Goal: Check status

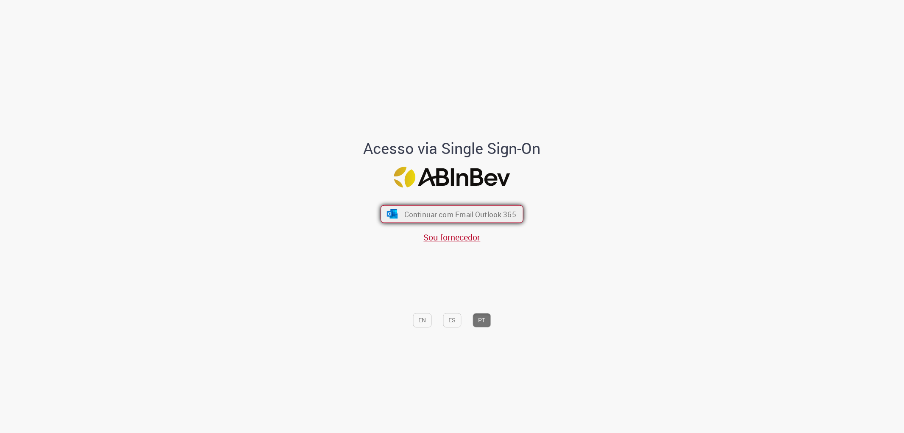
click at [450, 213] on span "Continuar com Email Outlook 365" at bounding box center [460, 214] width 112 height 10
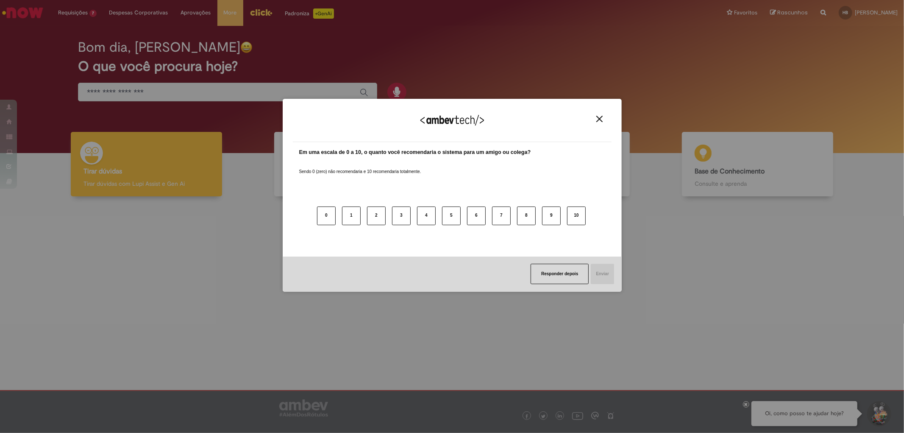
click at [598, 121] on img "Close" at bounding box center [600, 119] width 6 height 6
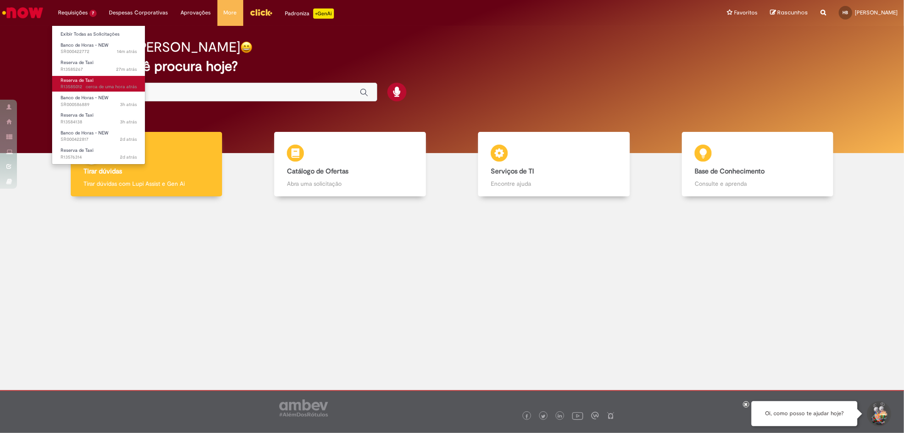
click at [111, 81] on link "Reserva de Taxi cerca de uma hora atrás cerca de uma hora atrás R13585012" at bounding box center [98, 84] width 93 height 16
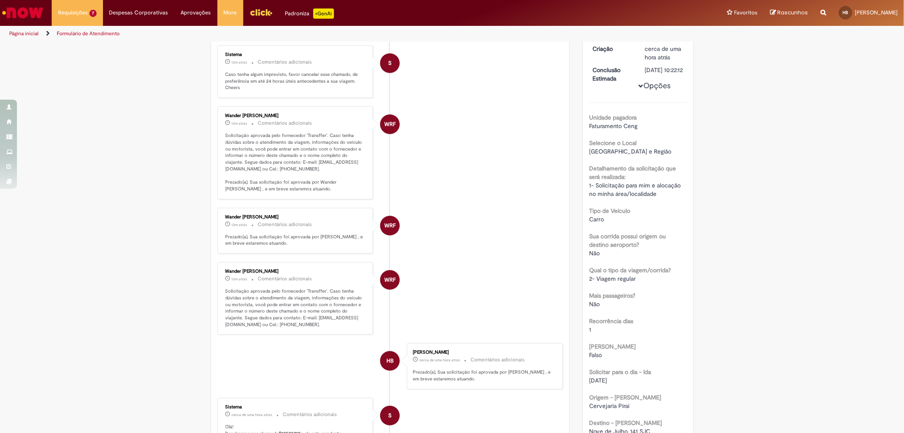
scroll to position [142, 0]
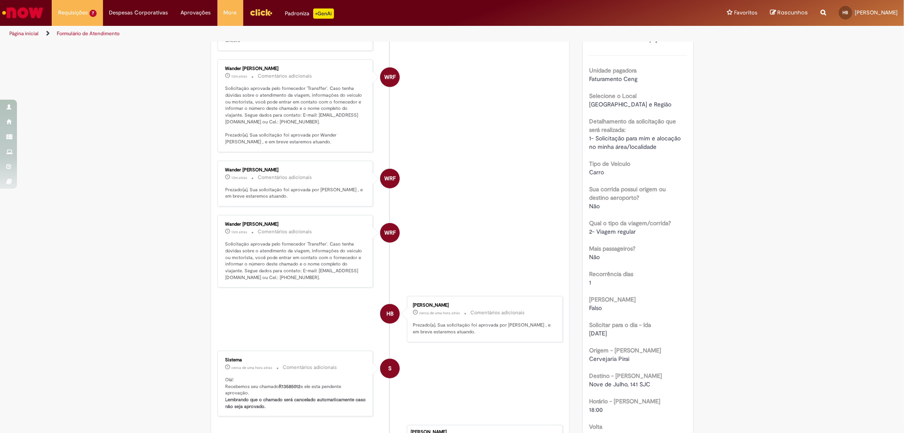
drag, startPoint x: 274, startPoint y: 384, endPoint x: 303, endPoint y: 388, distance: 29.6
click at [303, 388] on p "Olá! Recebemos seu chamado R13585012 e ele esta pendente aprovação. Lembrando q…" at bounding box center [296, 392] width 141 height 33
drag, startPoint x: 297, startPoint y: 385, endPoint x: 278, endPoint y: 385, distance: 19.1
click at [279, 385] on b "R13585012" at bounding box center [290, 386] width 22 height 6
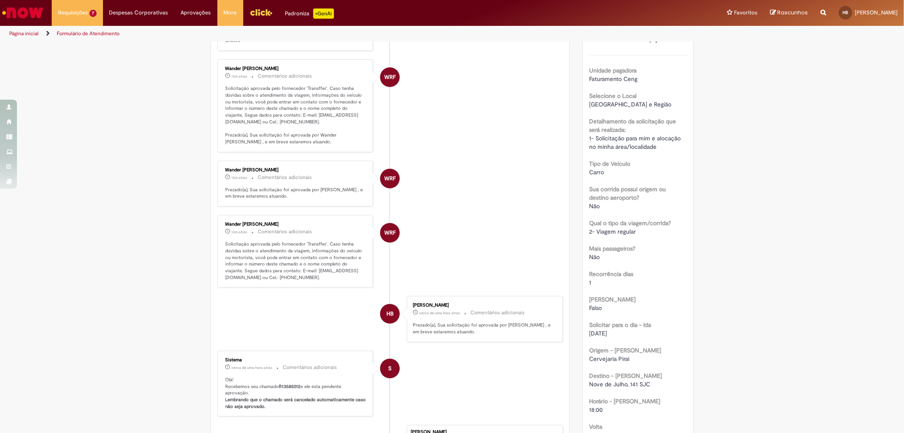
click at [274, 385] on p "Olá! Recebemos seu chamado R13585012 e ele esta pendente aprovação. Lembrando q…" at bounding box center [296, 392] width 141 height 33
drag, startPoint x: 274, startPoint y: 385, endPoint x: 298, endPoint y: 385, distance: 23.7
click at [298, 385] on p "Olá! Recebemos seu chamado R13585012 e ele esta pendente aprovação. Lembrando q…" at bounding box center [296, 392] width 141 height 33
copy p "R13585012"
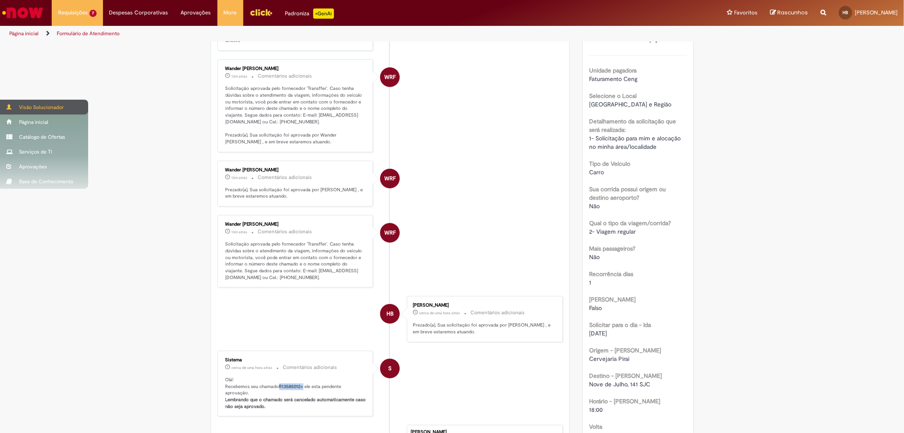
click at [12, 106] on span at bounding box center [9, 106] width 6 height 5
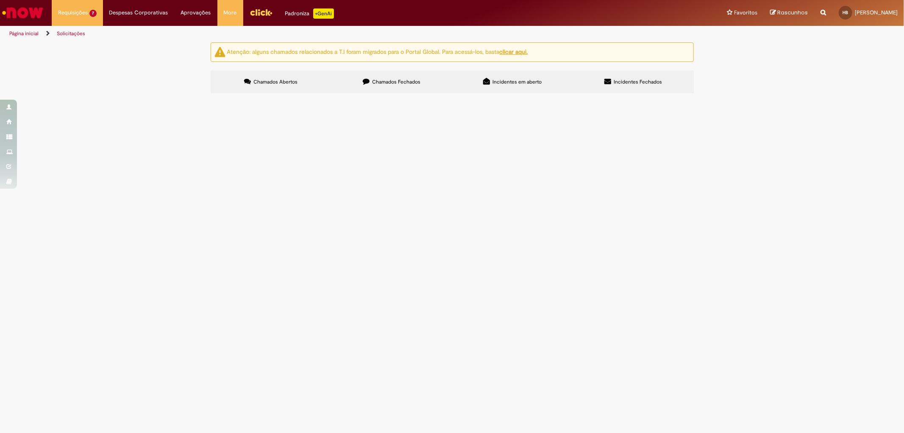
click at [399, 78] on span "Chamados Fechados" at bounding box center [396, 81] width 48 height 7
click at [277, 78] on label "Chamados Abertos" at bounding box center [271, 81] width 121 height 23
click at [396, 85] on span "Chamados Fechados" at bounding box center [396, 81] width 48 height 7
click at [0, 0] on link at bounding box center [0, 0] width 0 height 0
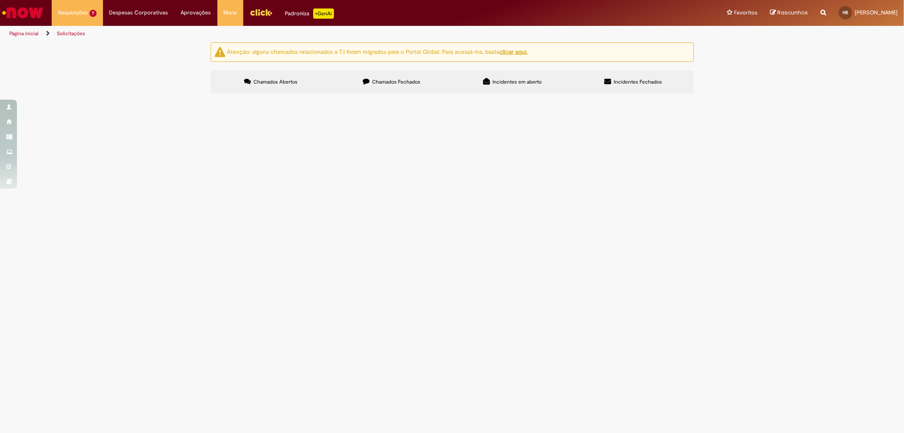
scroll to position [47, 0]
click at [0, 0] on span "Documentos com Bloqueio R" at bounding box center [0, 0] width 0 height 0
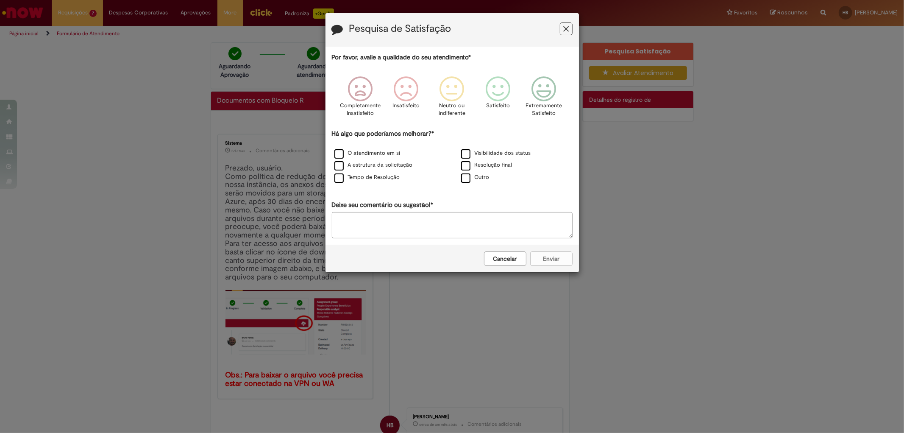
click at [572, 32] on button "Feedback" at bounding box center [566, 28] width 13 height 13
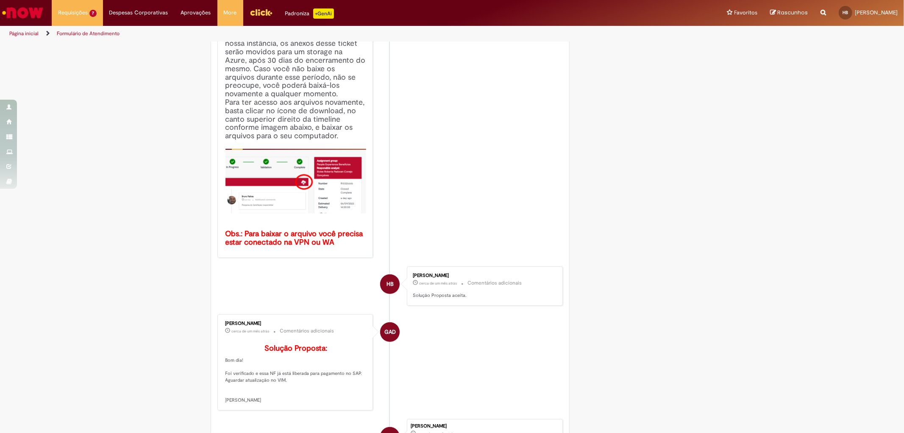
scroll to position [282, 0]
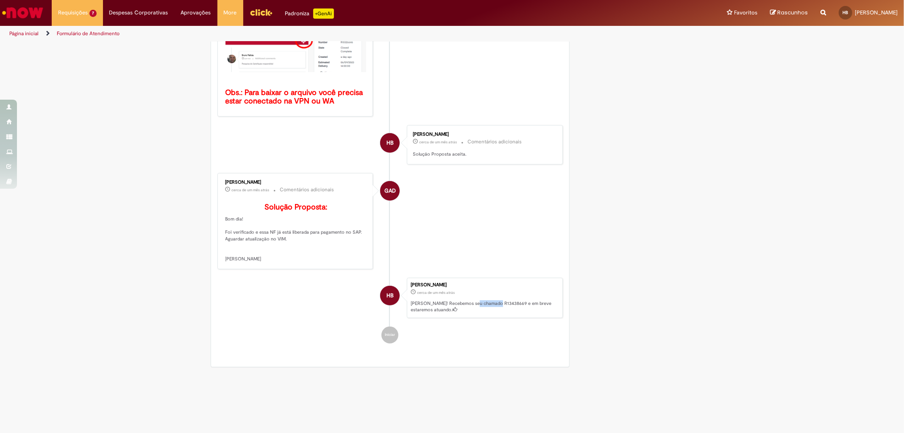
click at [495, 313] on p "Ola! Recebemos seu chamado R13438669 e em breve estaremos atuando." at bounding box center [485, 306] width 148 height 13
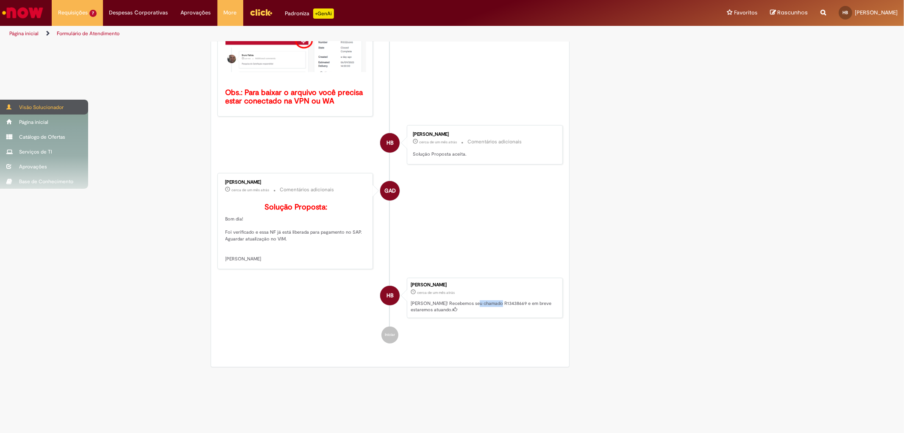
click at [8, 104] on span at bounding box center [9, 106] width 6 height 5
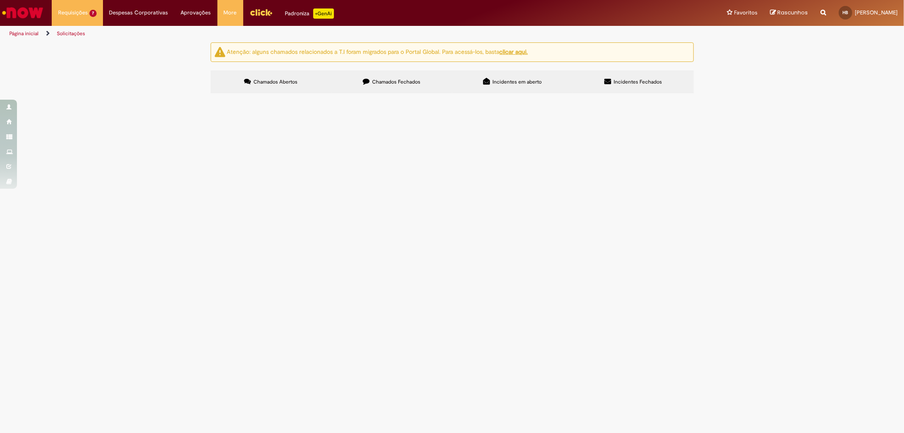
click at [407, 82] on span "Chamados Fechados" at bounding box center [396, 81] width 48 height 7
click at [274, 86] on label "Chamados Abertos" at bounding box center [271, 81] width 121 height 23
click at [368, 78] on icon at bounding box center [366, 81] width 7 height 7
click at [519, 82] on span "Incidentes em aberto" at bounding box center [517, 81] width 49 height 7
click at [248, 82] on icon at bounding box center [247, 81] width 7 height 7
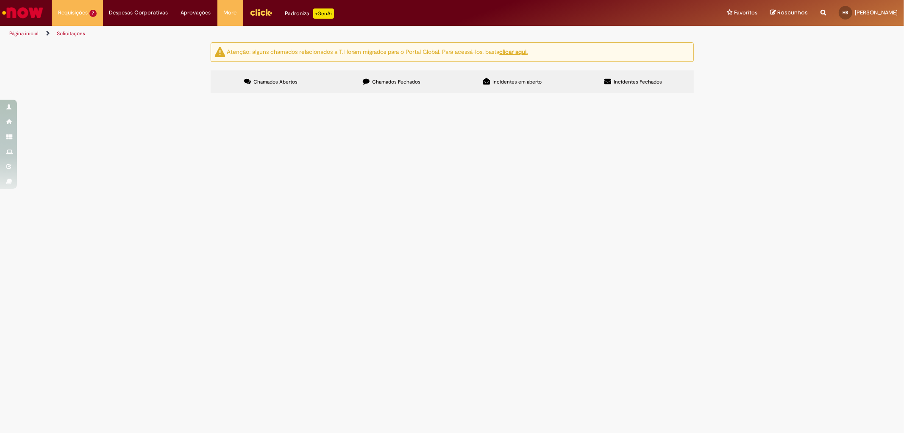
click at [0, 0] on div at bounding box center [0, 0] width 0 height 0
click at [87, 125] on span "3h atrás 3 horas atrás R13584138" at bounding box center [99, 122] width 76 height 7
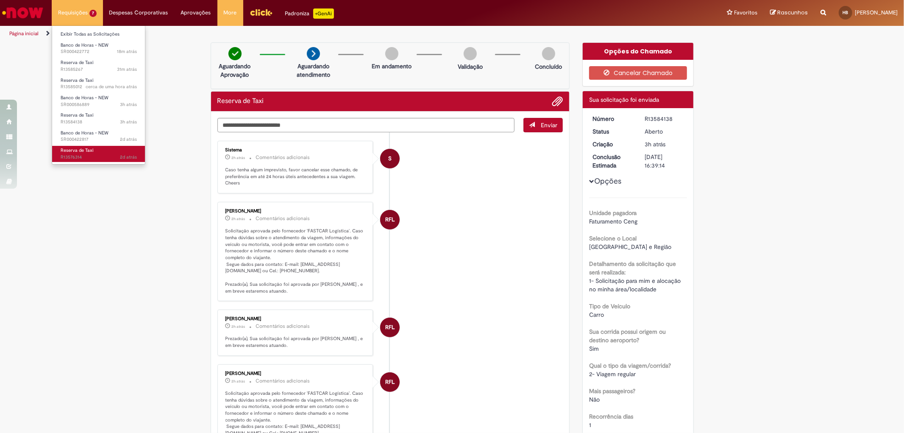
click at [116, 149] on link "Reserva de Taxi 2d atrás 2 dias atrás R13576314" at bounding box center [98, 154] width 93 height 16
click at [108, 116] on link "Reserva de Taxi 3h atrás 3 horas atrás R13584138" at bounding box center [98, 119] width 93 height 16
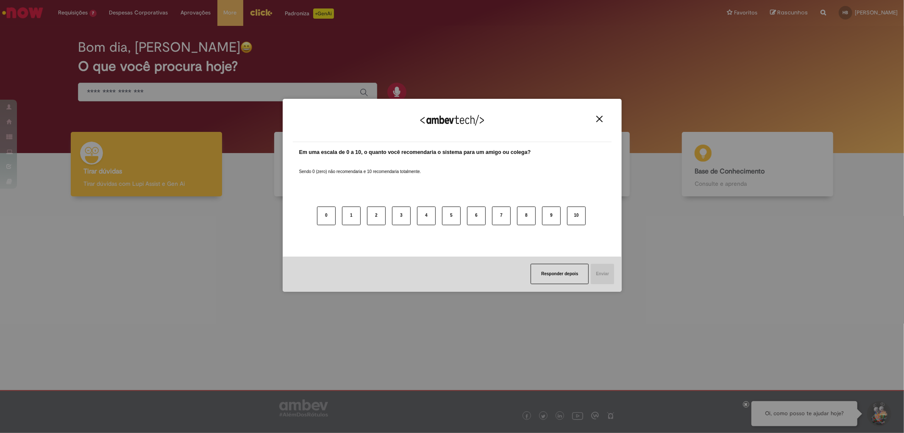
click at [605, 120] on div "Agradecemos seu feedback!" at bounding box center [452, 125] width 319 height 33
click at [601, 122] on button "Close" at bounding box center [599, 118] width 11 height 7
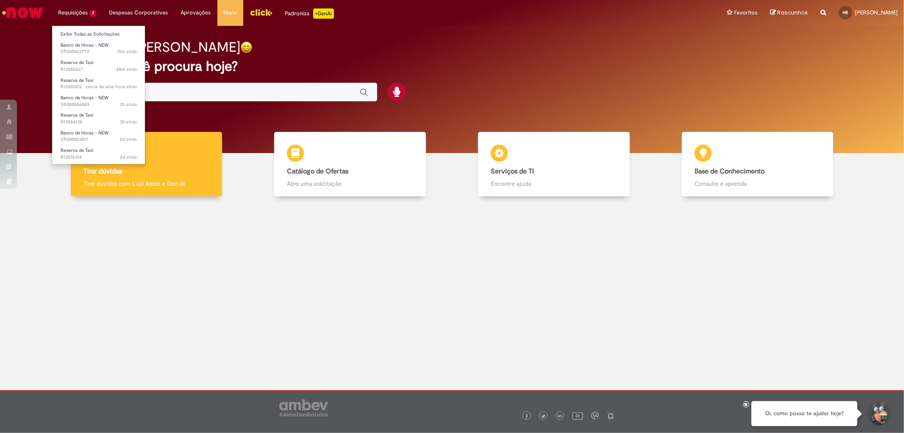
click at [75, 15] on li "Requisições 7 Exibir Todas as Solicitações Banco de Horas - NEW 15m atrás 15 mi…" at bounding box center [77, 12] width 51 height 25
click at [108, 84] on span "cerca de uma hora atrás" at bounding box center [111, 87] width 51 height 6
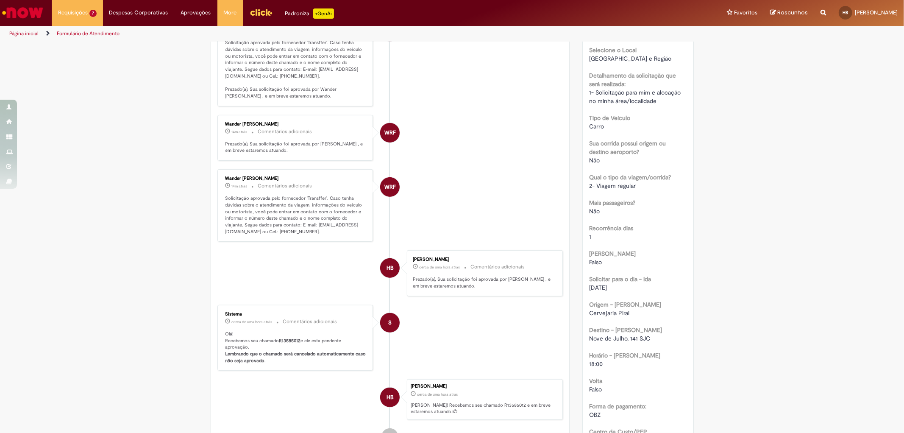
scroll to position [47, 0]
